Goal: Task Accomplishment & Management: Complete application form

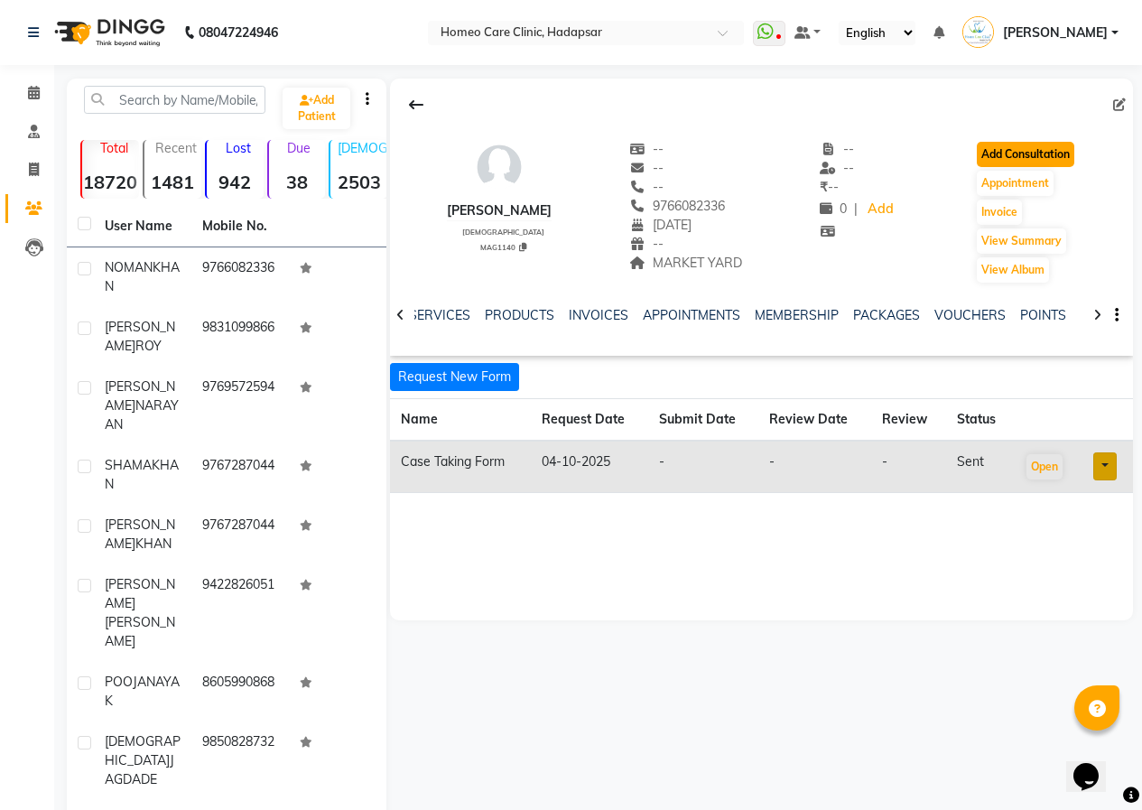
click at [1066, 158] on button "Add Consultation" at bounding box center [1025, 154] width 97 height 25
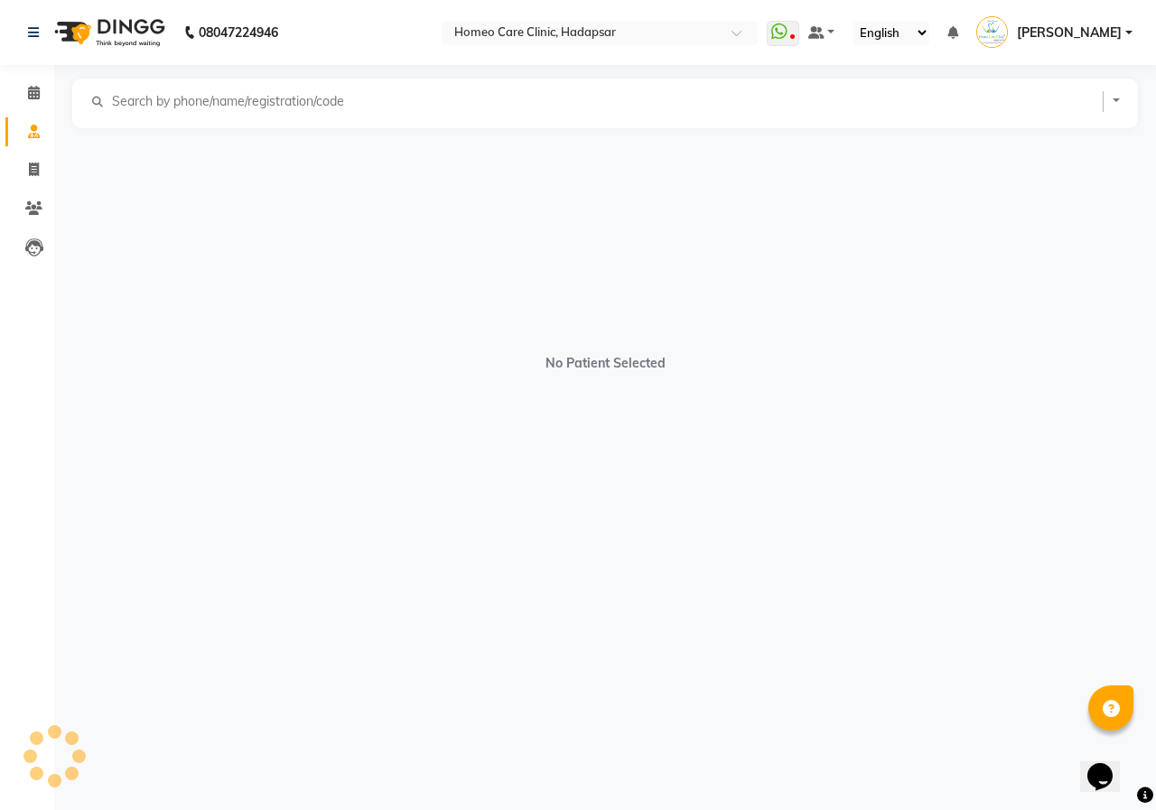
select select "[DEMOGRAPHIC_DATA]"
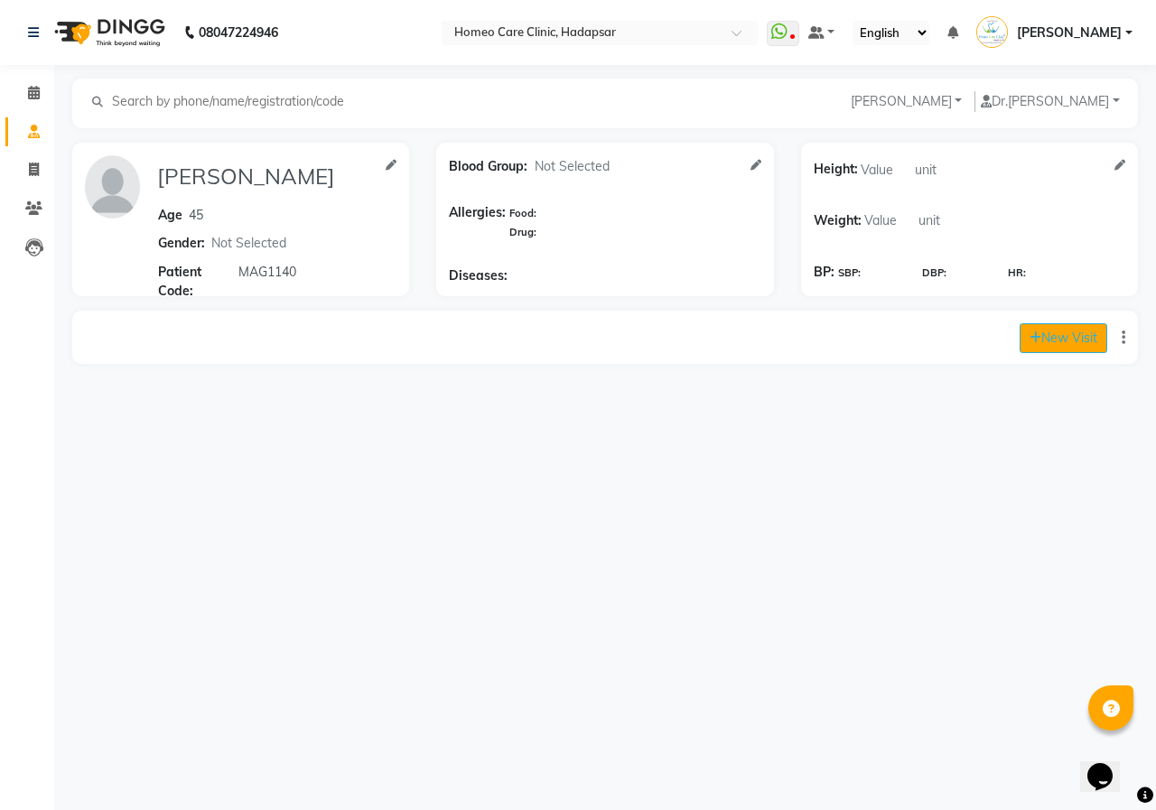
click at [1094, 352] on button "New Visit" at bounding box center [1063, 338] width 88 height 30
select select "745"
select select "inPerson"
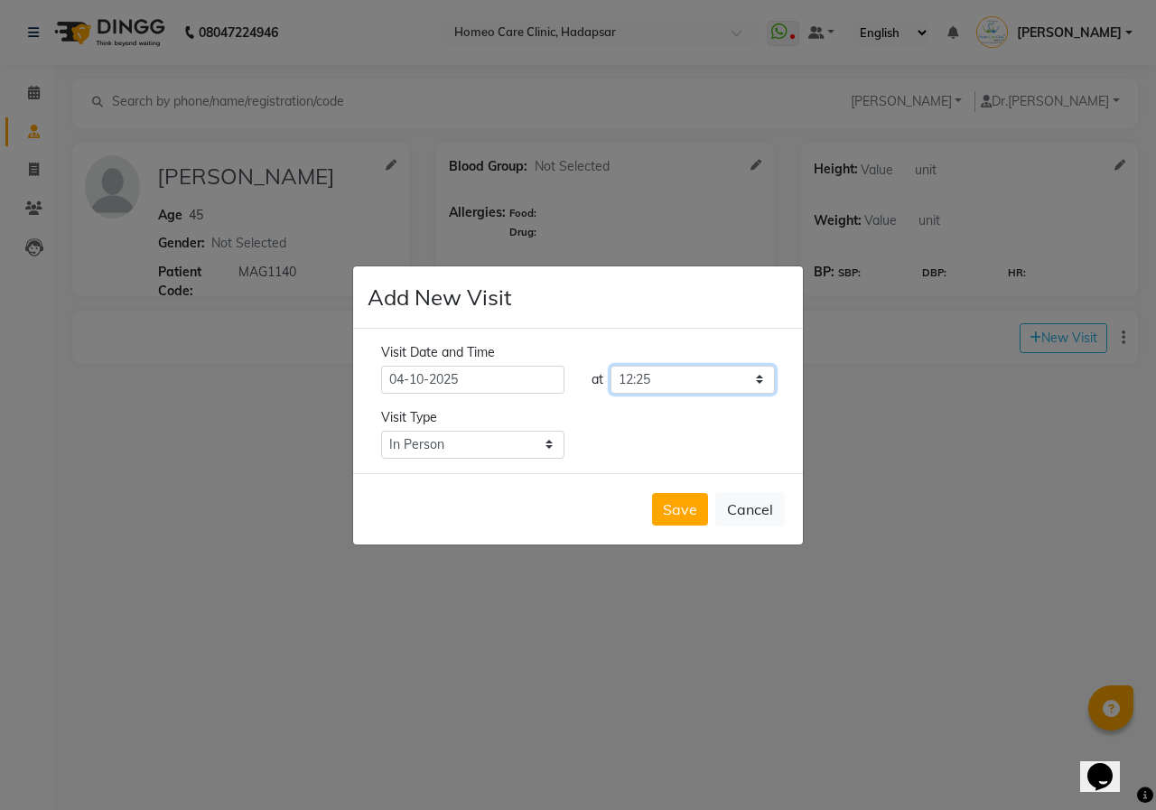
click at [701, 391] on select "Select time 09:00 09:05 09:10 09:15 09:20 09:25 09:30 09:35 09:40 09:45 09:50 0…" at bounding box center [692, 380] width 164 height 28
select select "720"
click at [610, 366] on select "Select time 09:00 09:05 09:10 09:15 09:20 09:25 09:30 09:35 09:40 09:45 09:50 0…" at bounding box center [692, 380] width 164 height 28
click at [684, 511] on button "Save" at bounding box center [680, 509] width 56 height 32
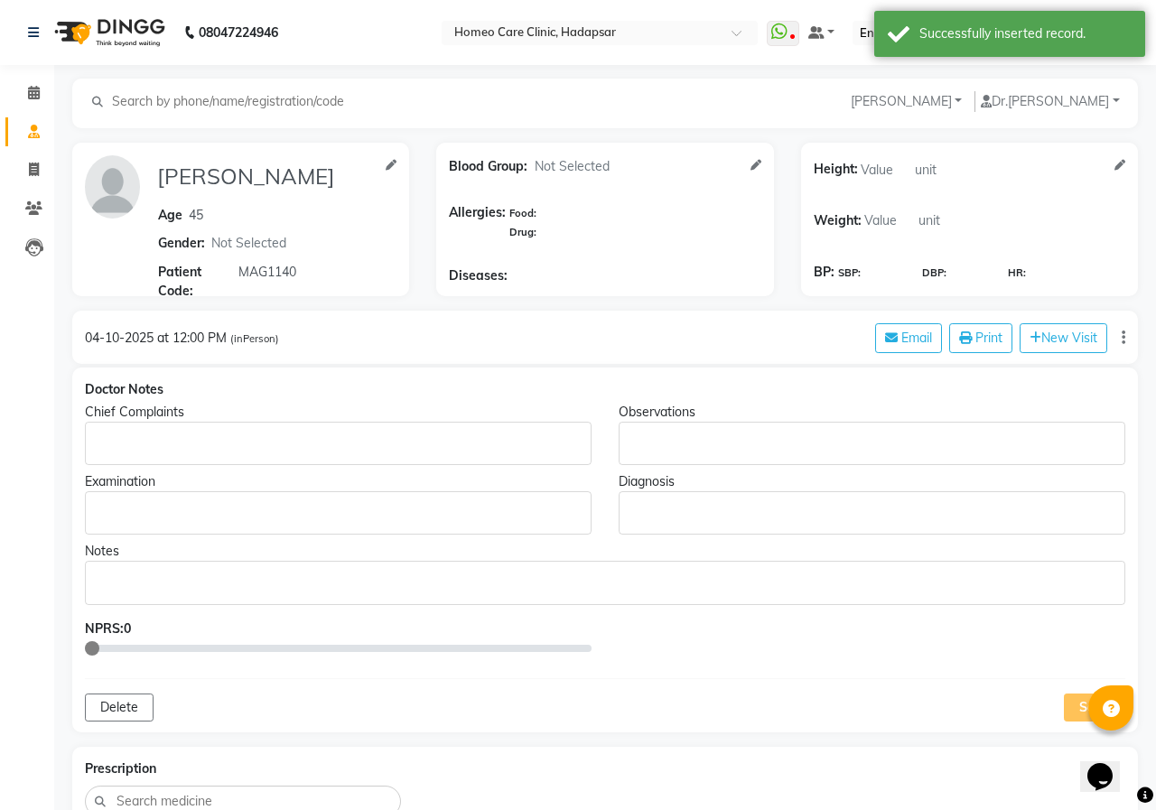
type input "[PERSON_NAME]"
type input "45"
select select "[DEMOGRAPHIC_DATA]"
type input "MAG1140"
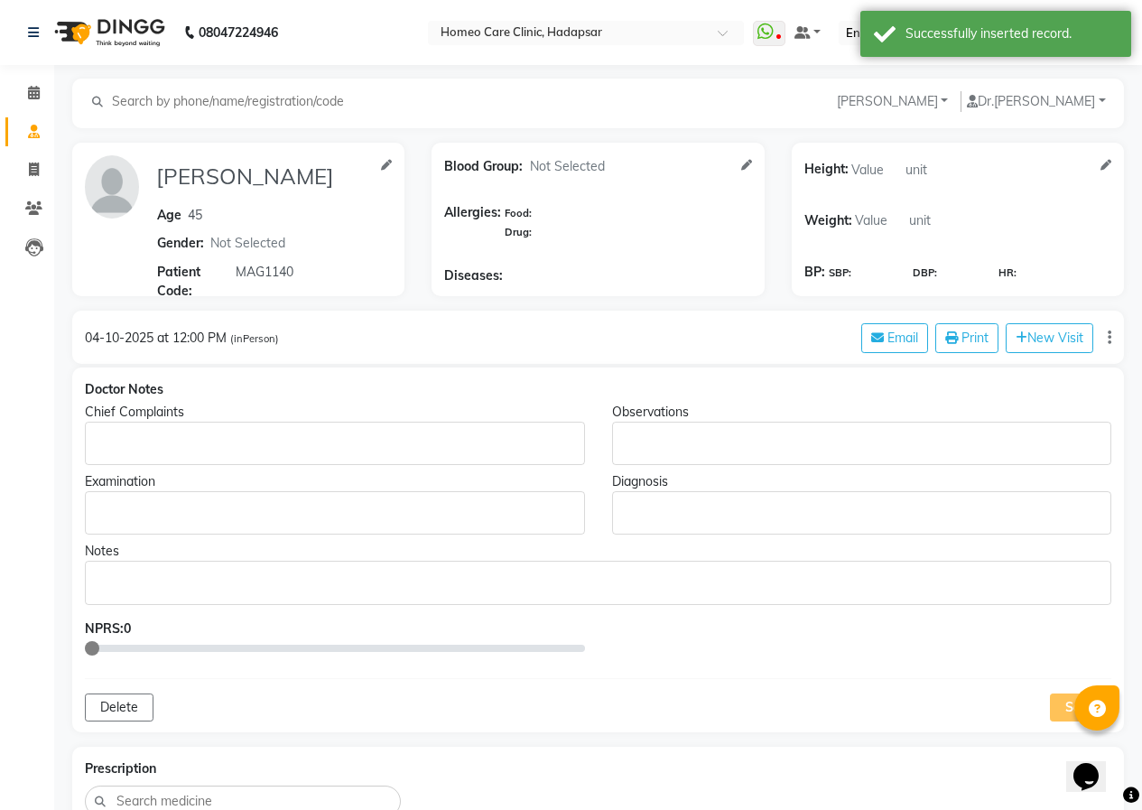
click at [426, 451] on p "Rich Text Editor, main" at bounding box center [334, 443] width 483 height 19
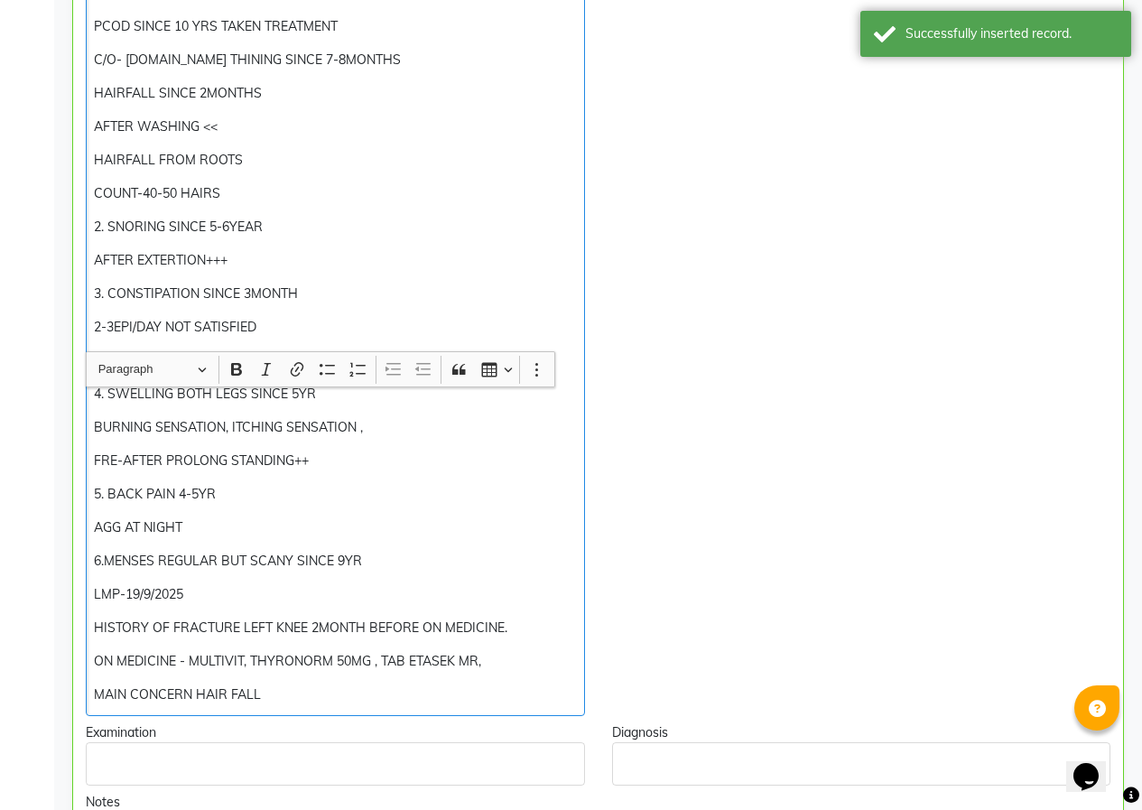
scroll to position [847, 0]
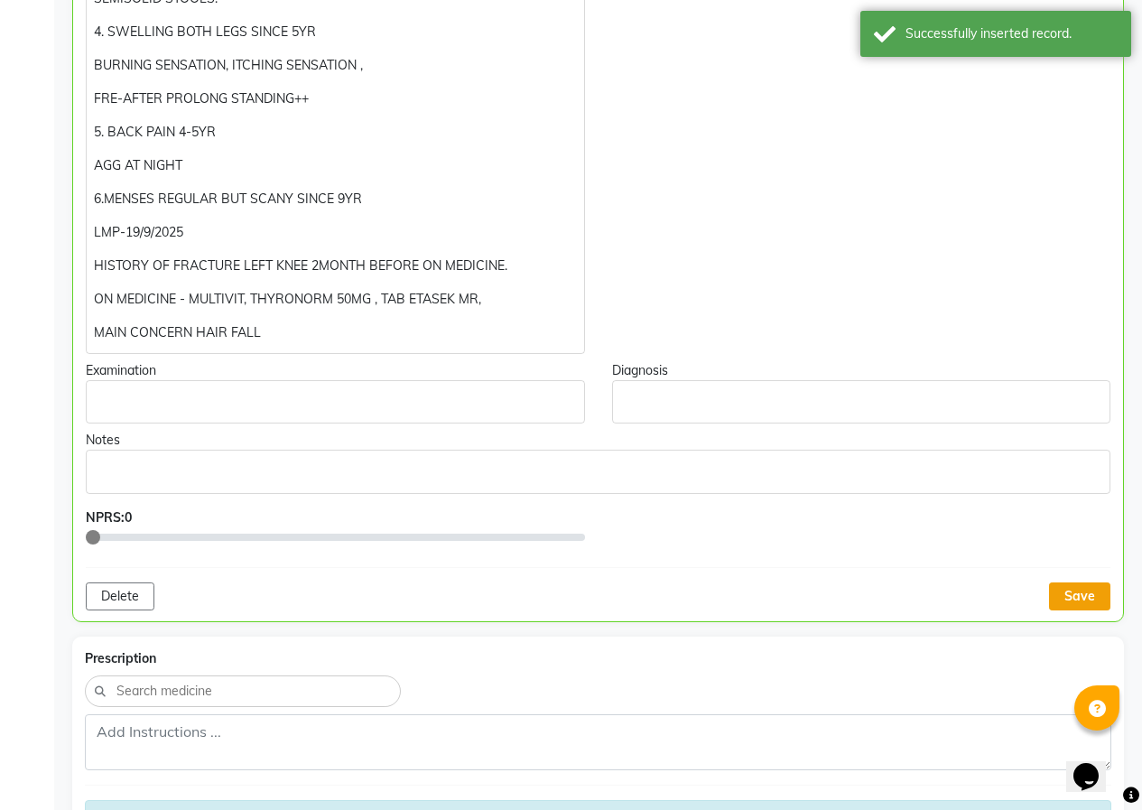
click at [1070, 599] on button "Save" at bounding box center [1079, 596] width 61 height 28
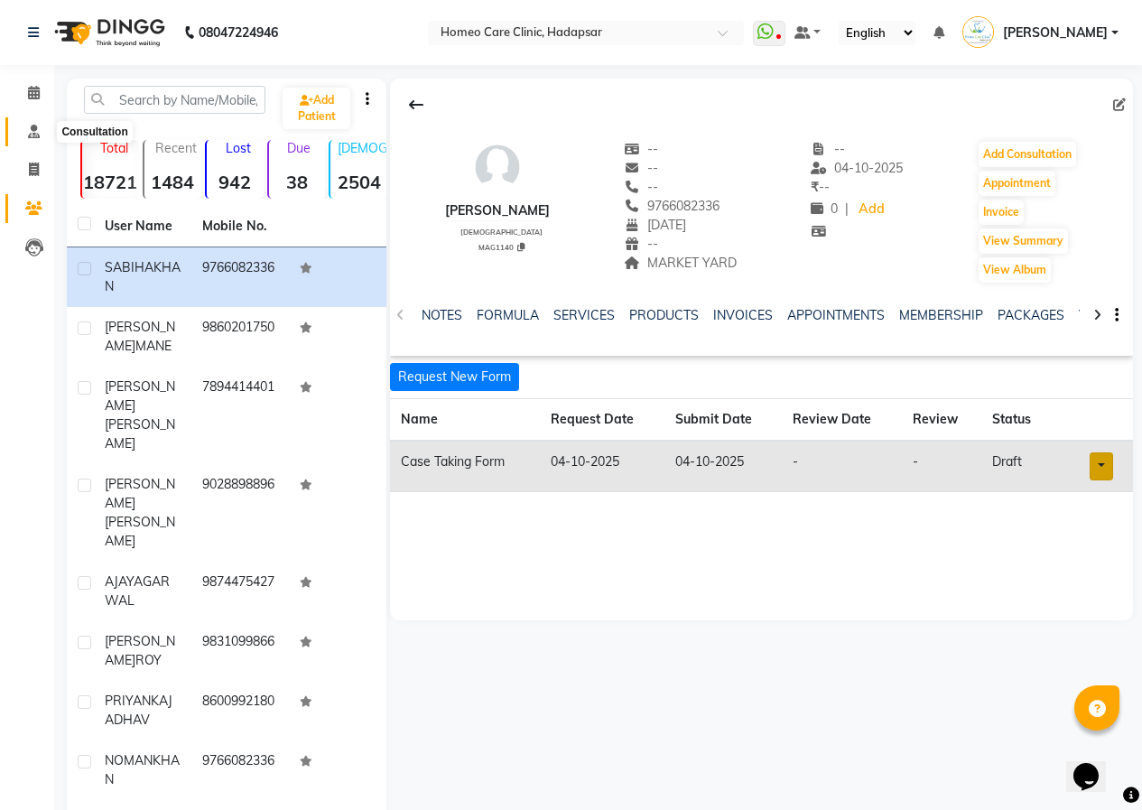
click at [32, 135] on icon at bounding box center [34, 132] width 12 height 14
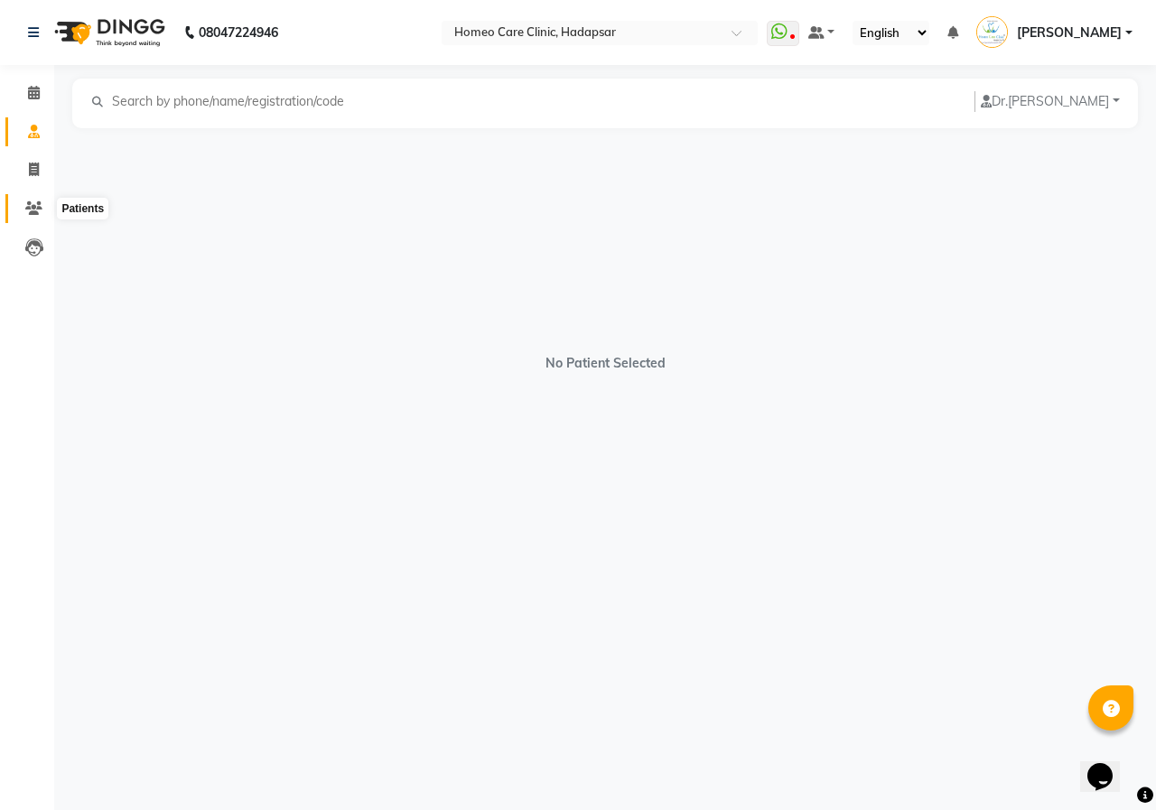
click at [25, 202] on icon at bounding box center [33, 208] width 17 height 14
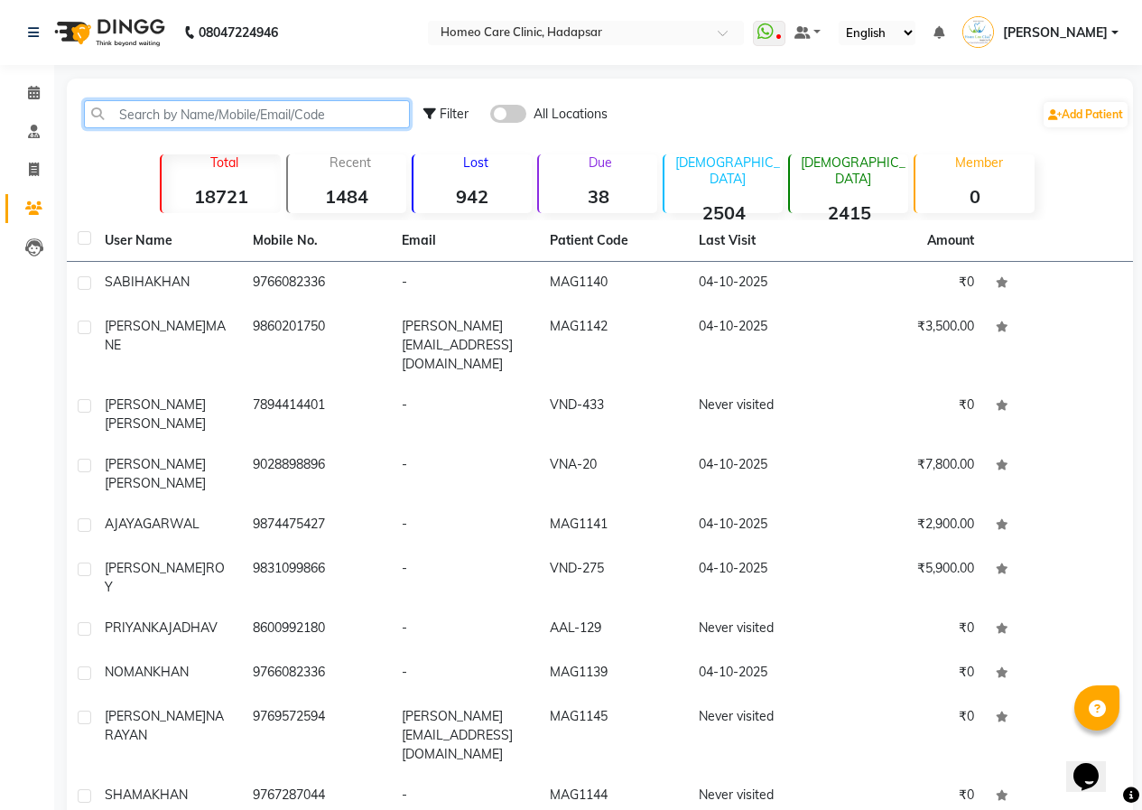
click at [184, 119] on input "text" at bounding box center [247, 114] width 326 height 28
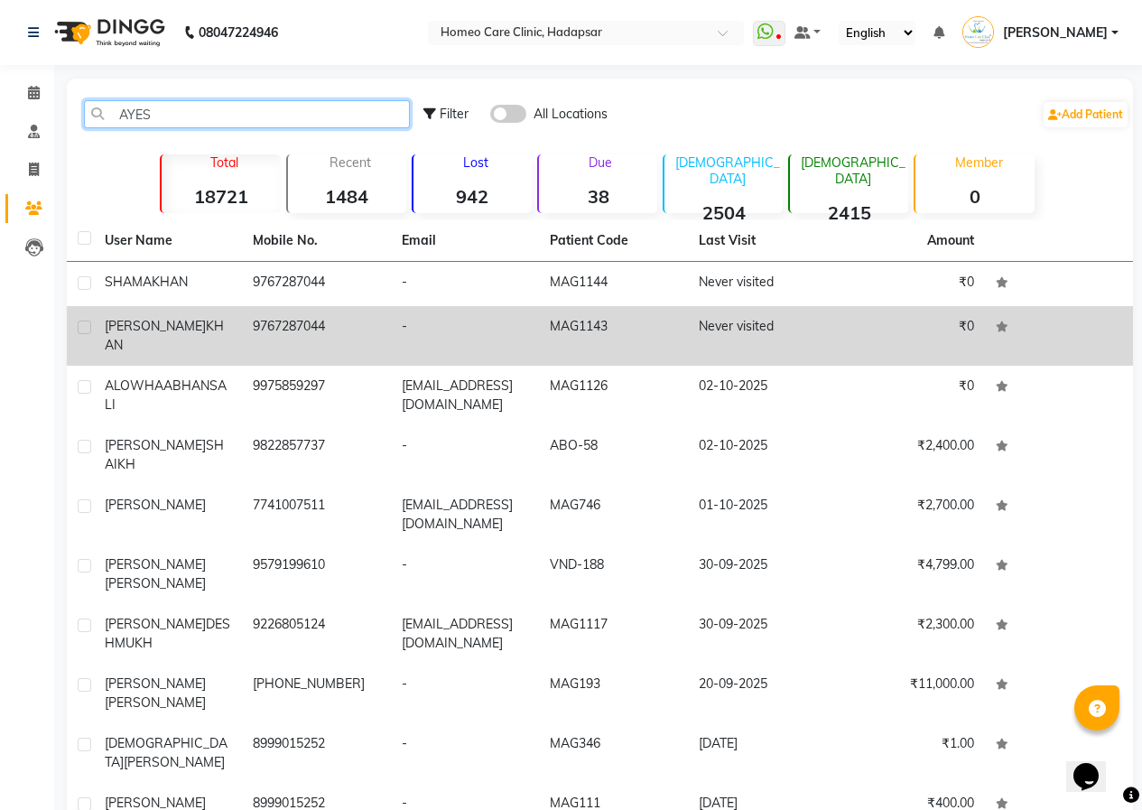
type input "AYES"
click at [331, 337] on td "9767287044" at bounding box center [316, 336] width 148 height 60
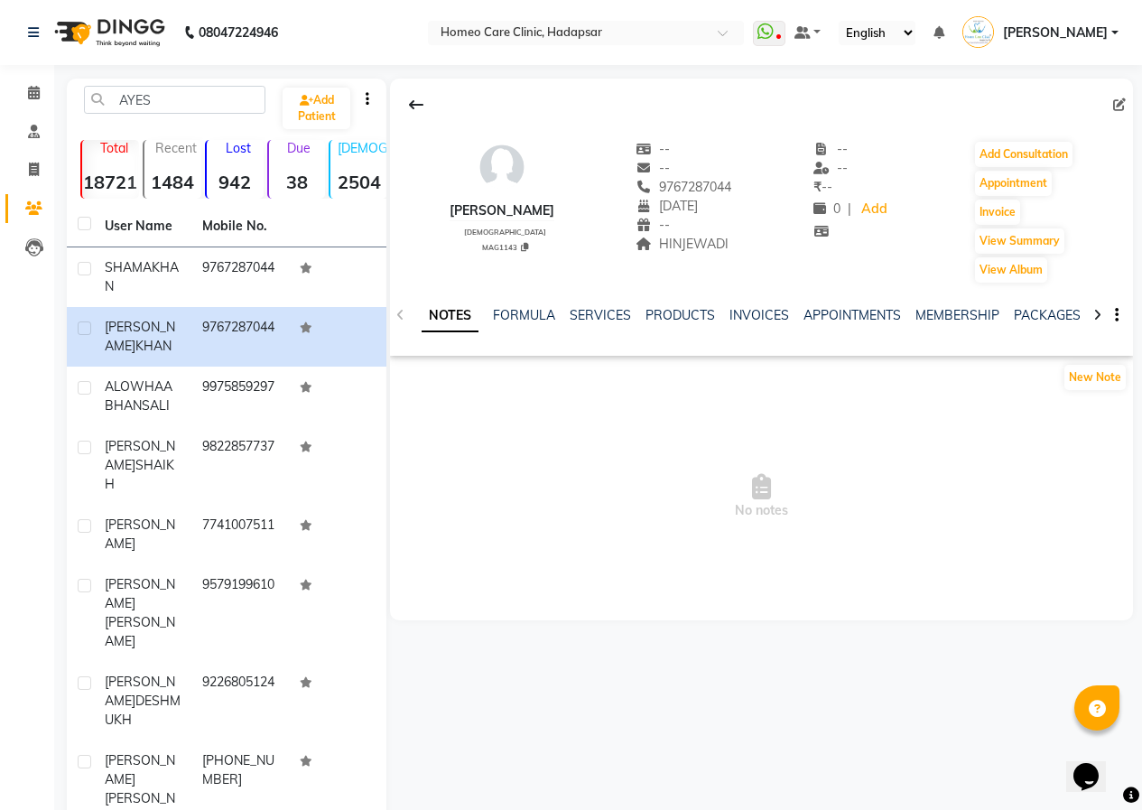
click at [1093, 316] on icon at bounding box center [1097, 315] width 8 height 13
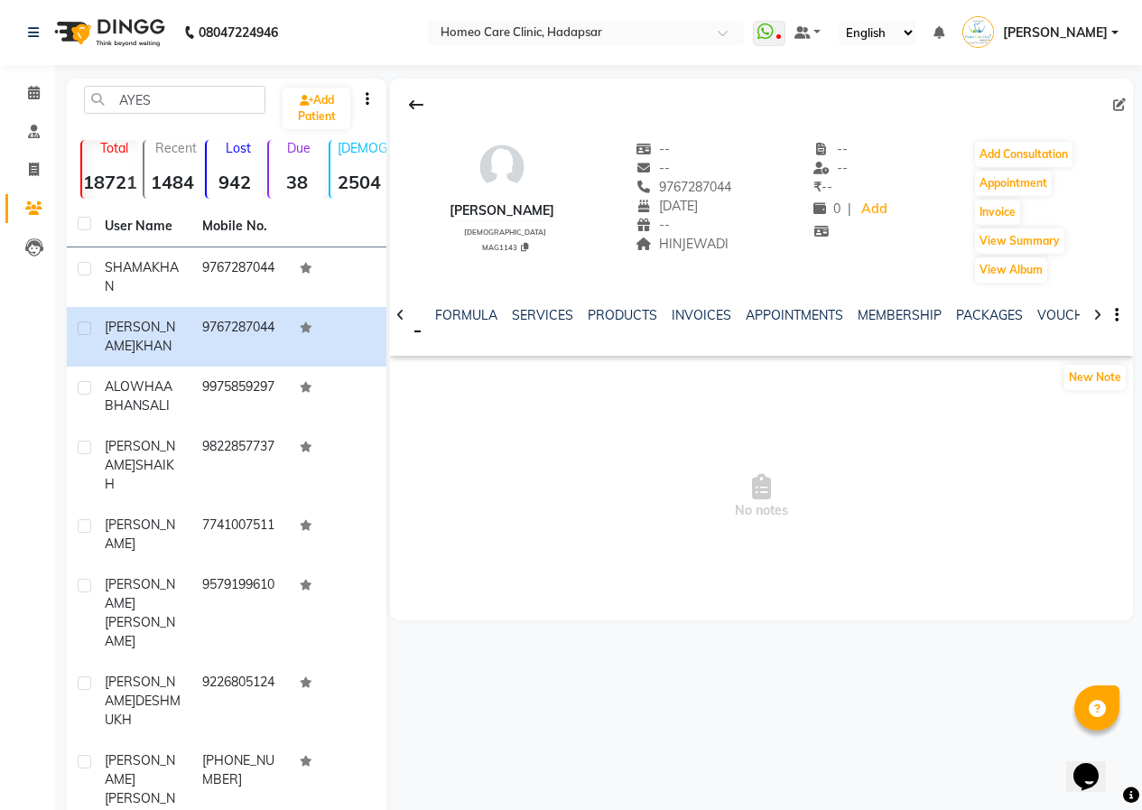
click at [1093, 316] on icon at bounding box center [1097, 315] width 8 height 13
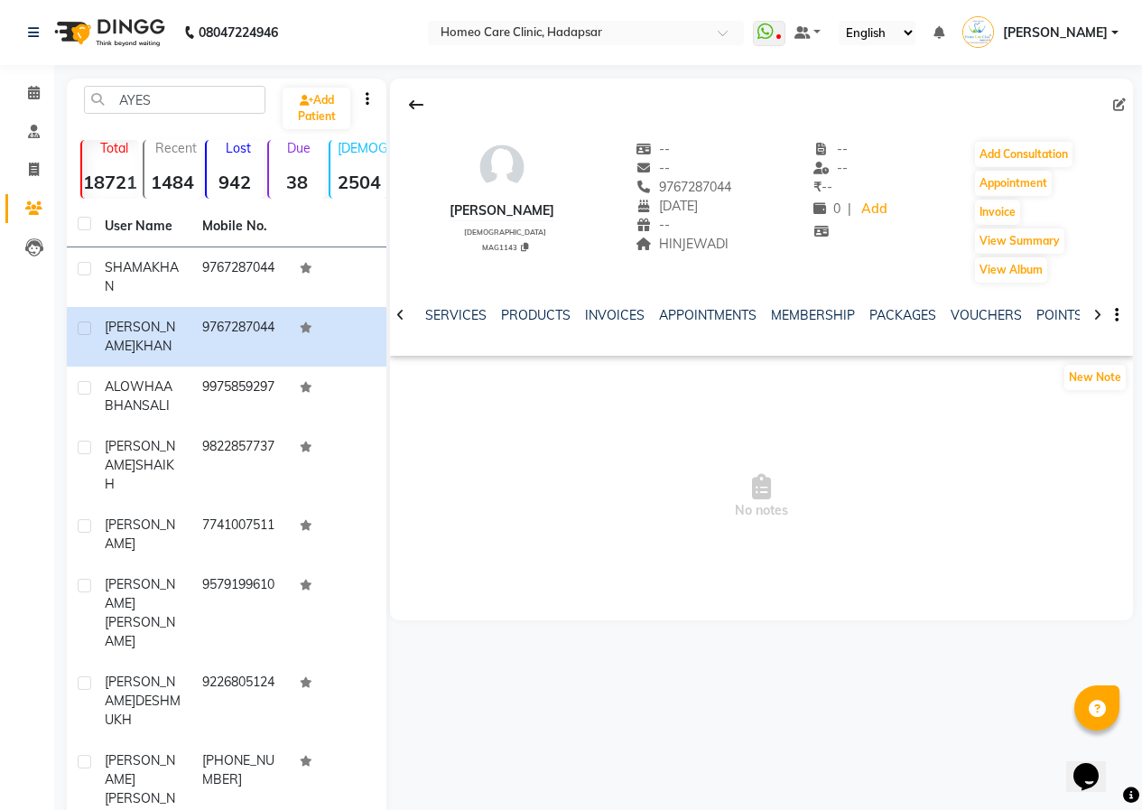
click at [1093, 316] on icon at bounding box center [1097, 315] width 8 height 13
click at [1043, 314] on link "FORMS" at bounding box center [1061, 315] width 45 height 16
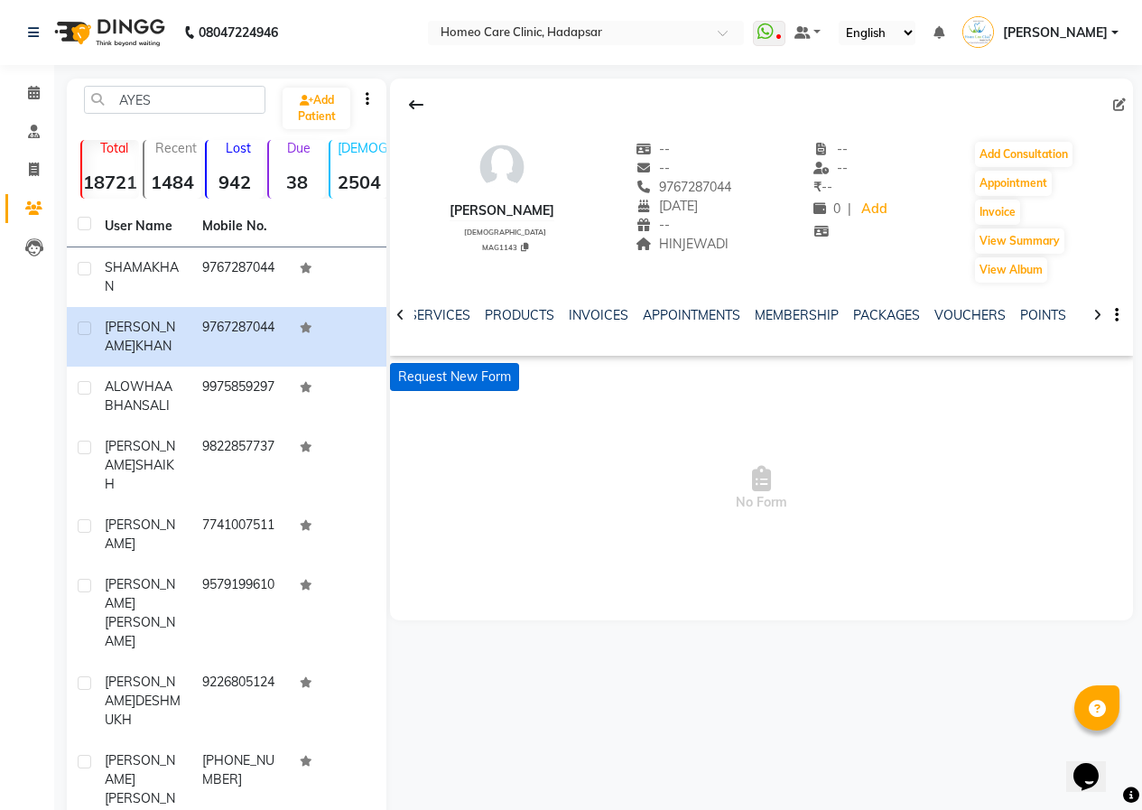
click at [478, 379] on button "Request New Form" at bounding box center [454, 377] width 129 height 28
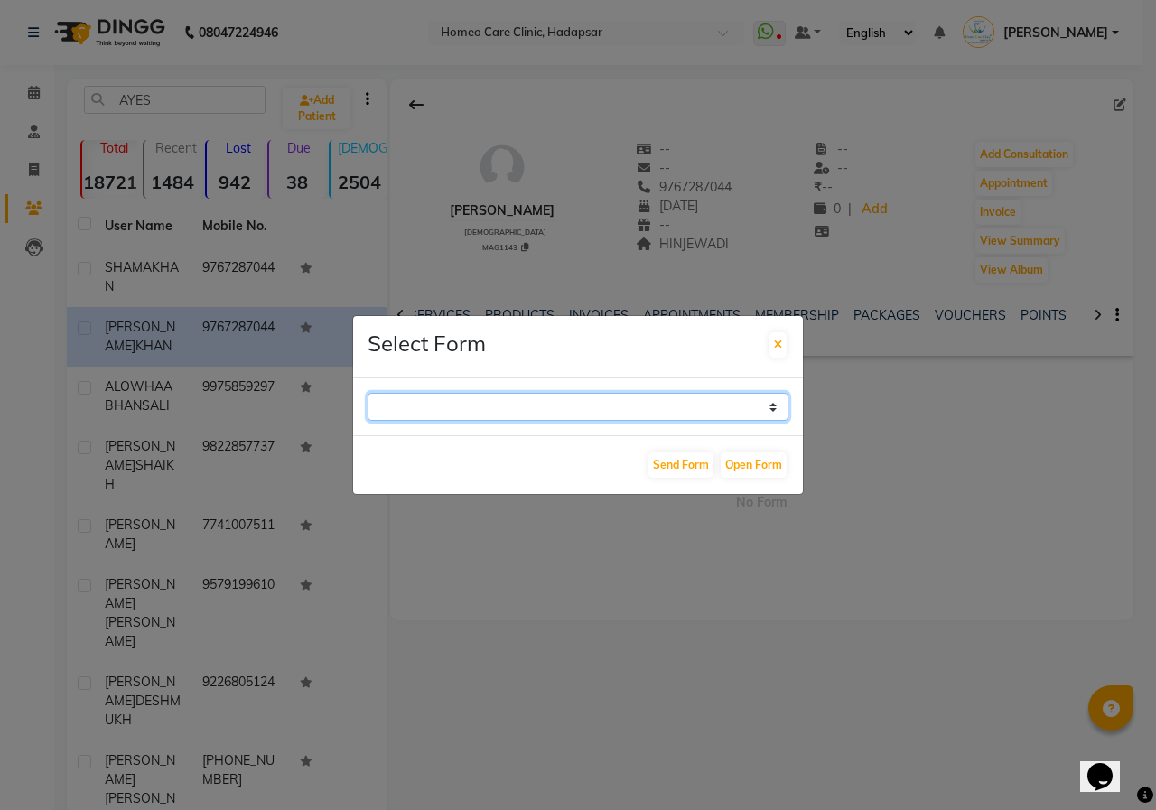
click at [757, 404] on select "Case Taking Form" at bounding box center [577, 407] width 421 height 28
select select "196"
click at [367, 393] on select "Case Taking Form" at bounding box center [577, 407] width 421 height 28
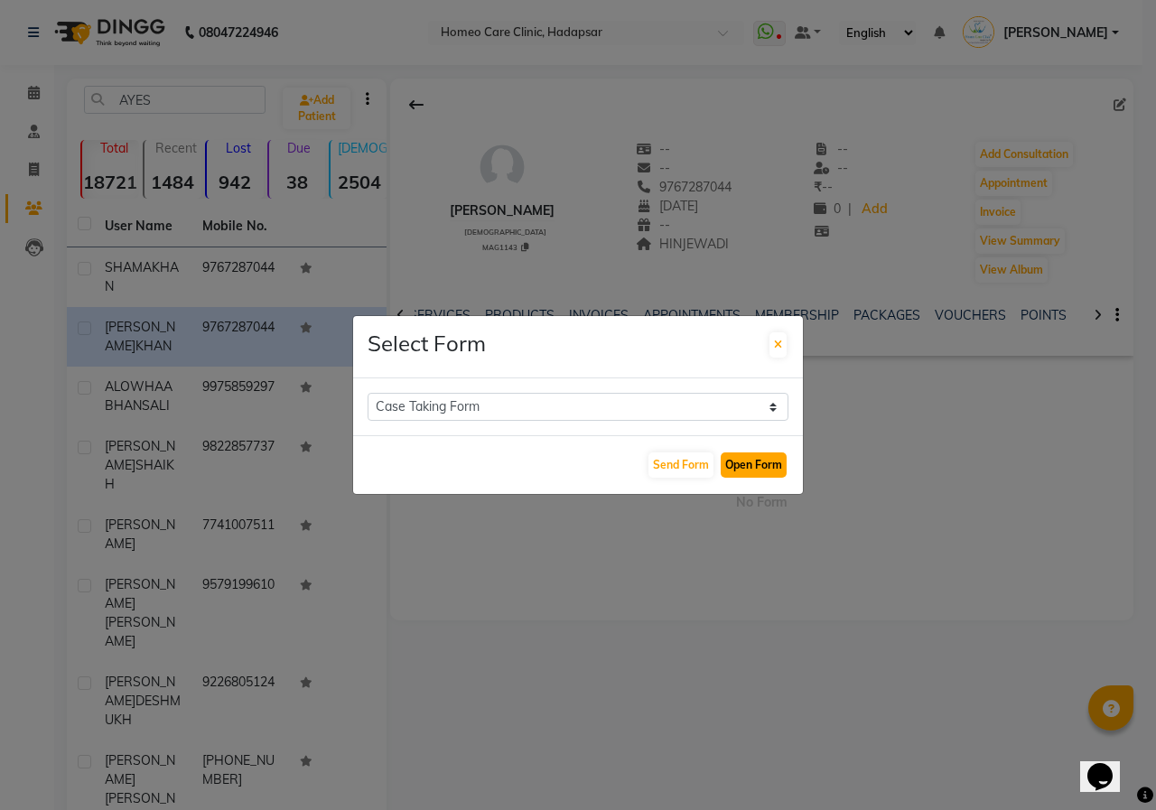
click at [760, 466] on button "Open Form" at bounding box center [753, 464] width 66 height 25
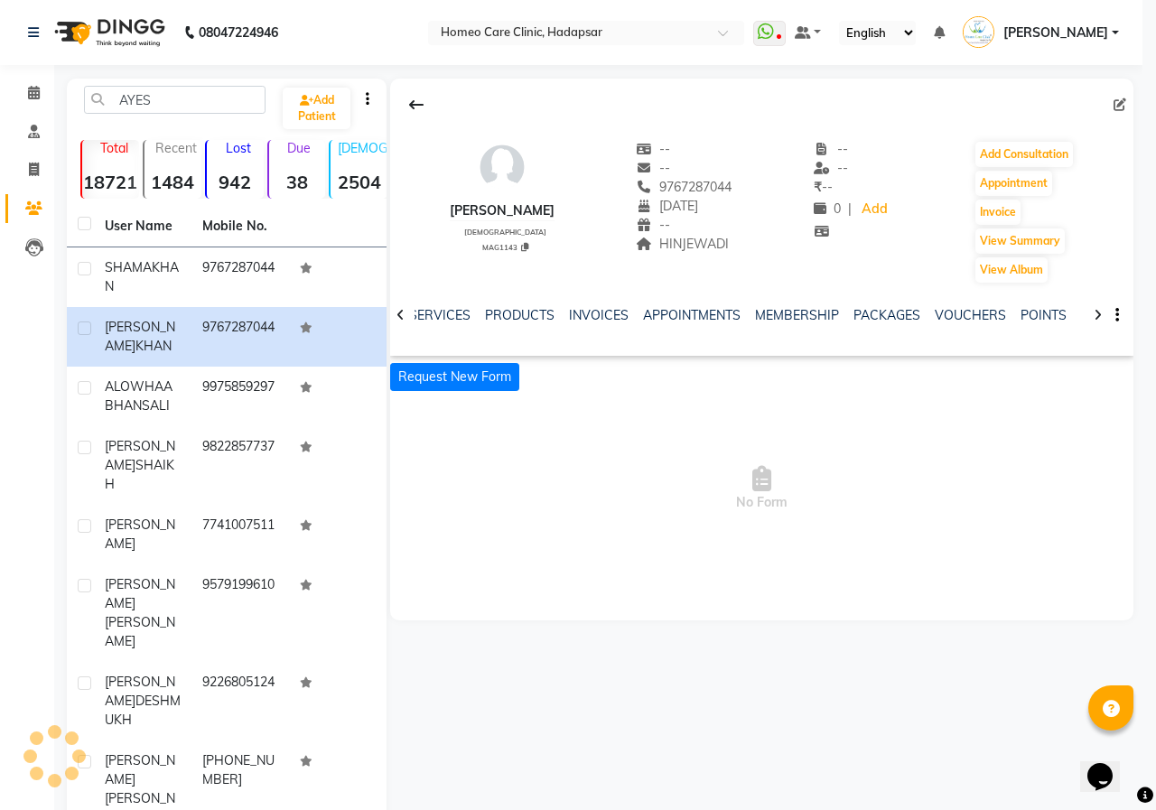
select select
